Goal: Task Accomplishment & Management: Complete application form

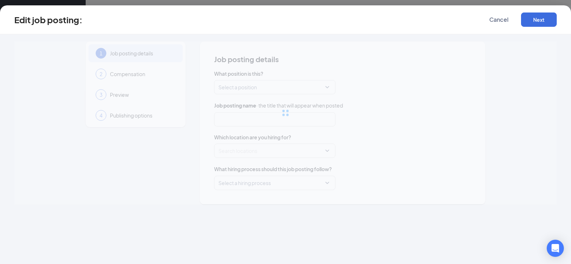
type input "Line Cook"
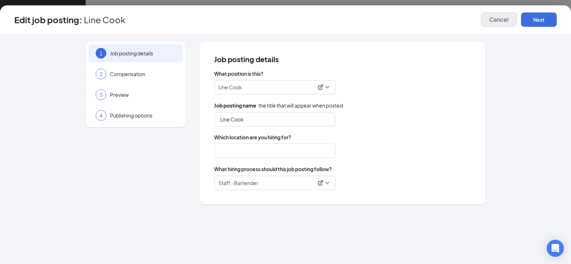
type input "Kooky Canuck Downtown"
click at [327, 182] on span "Staff - Bartender" at bounding box center [274, 183] width 113 height 14
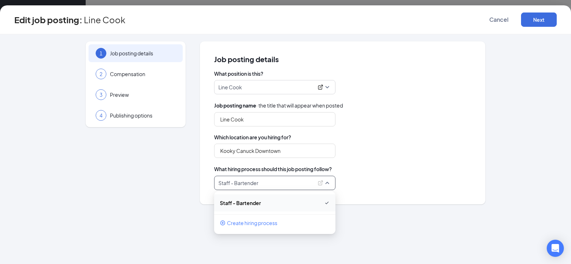
click at [327, 182] on span "Staff - Bartender" at bounding box center [274, 183] width 113 height 14
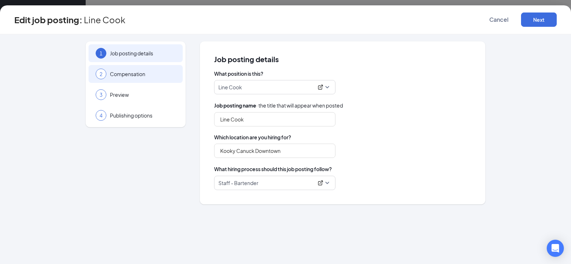
click at [153, 77] on span "Compensation" at bounding box center [143, 73] width 66 height 7
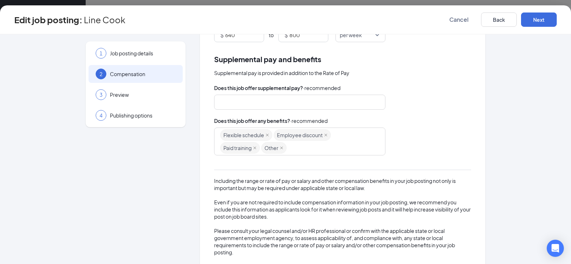
scroll to position [120, 0]
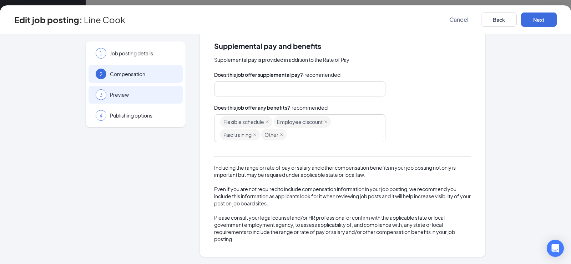
click at [138, 99] on div "3 Preview" at bounding box center [136, 95] width 94 height 18
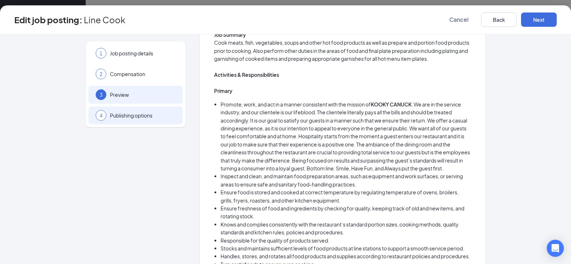
click at [142, 115] on span "Publishing options" at bounding box center [143, 115] width 66 height 7
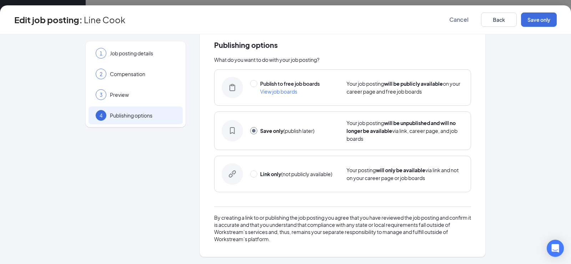
scroll to position [14, 0]
click at [141, 50] on span "Job posting details" at bounding box center [143, 53] width 66 height 7
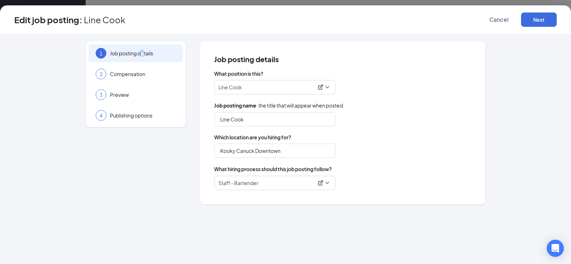
scroll to position [0, 0]
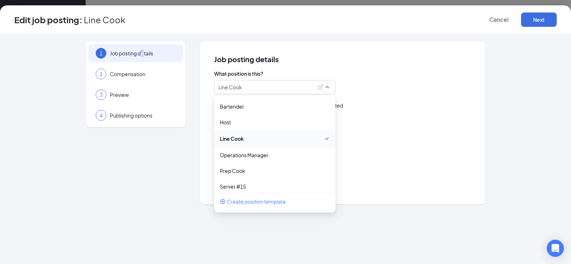
click at [327, 86] on span "Line Cook" at bounding box center [274, 87] width 113 height 14
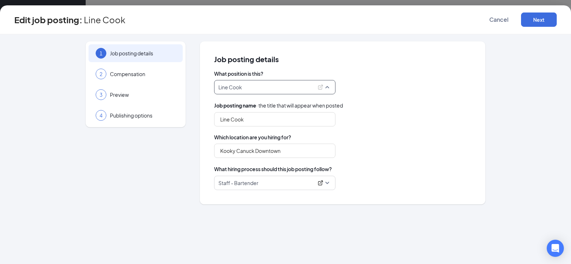
click at [327, 86] on span "Line Cook" at bounding box center [274, 87] width 113 height 14
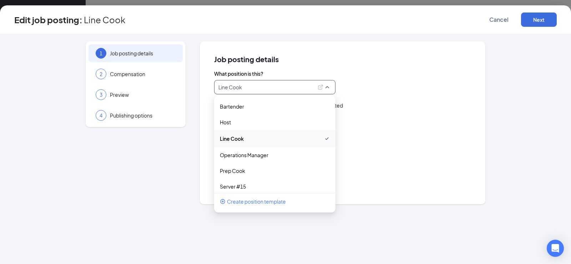
click at [327, 86] on span "Line Cook" at bounding box center [274, 87] width 113 height 14
